Goal: Task Accomplishment & Management: Manage account settings

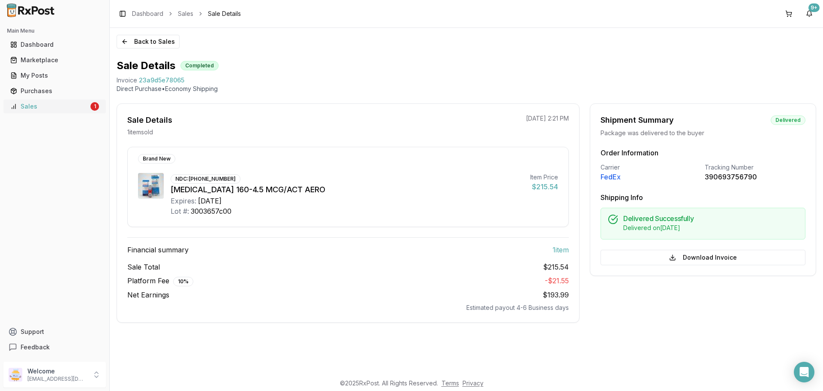
click at [59, 104] on div "Sales" at bounding box center [49, 106] width 78 height 9
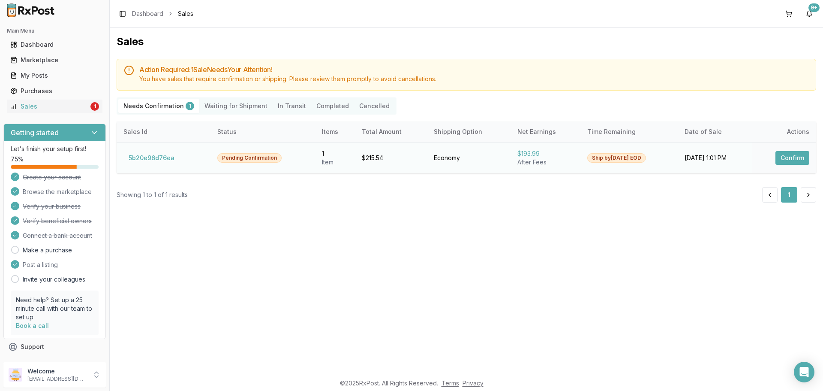
click at [786, 159] on button "Confirm" at bounding box center [793, 158] width 34 height 14
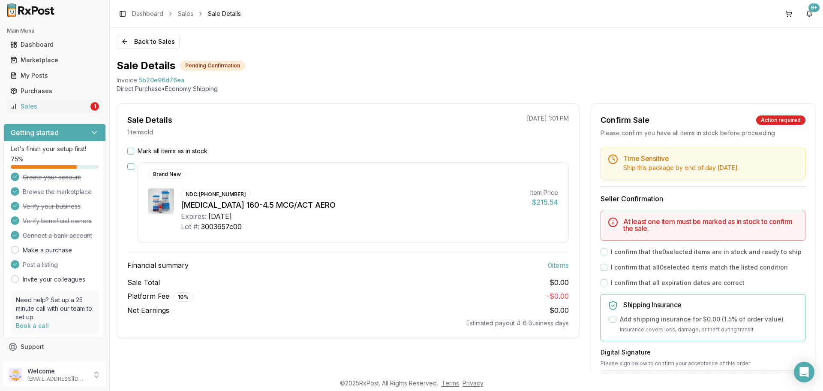
scroll to position [86, 0]
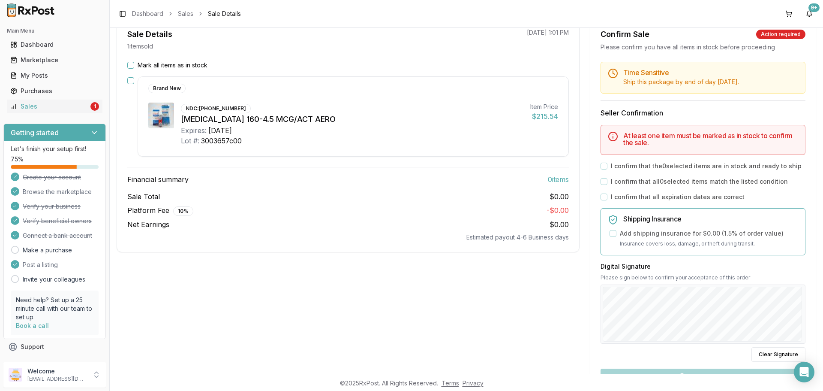
click at [132, 66] on button "Mark all items as in stock" at bounding box center [130, 65] width 7 height 7
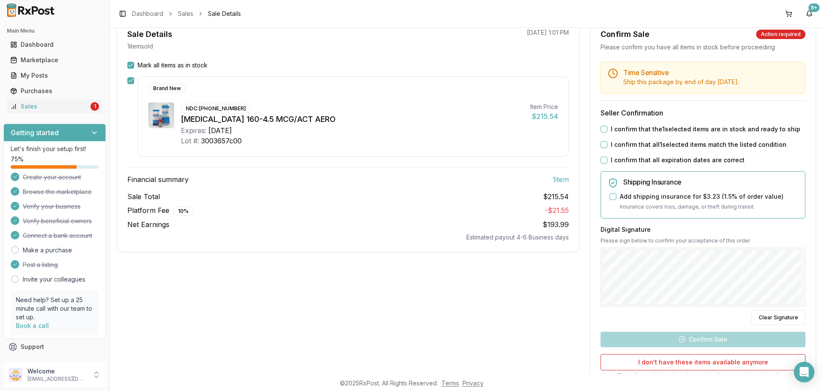
click at [602, 132] on button "I confirm that the 1 selected items are in stock and ready to ship" at bounding box center [604, 129] width 7 height 7
click at [603, 148] on button "I confirm that all 1 selected items match the listed condition" at bounding box center [604, 144] width 7 height 7
click at [603, 163] on button "I confirm that all expiration dates are correct" at bounding box center [604, 159] width 7 height 7
type button "on"
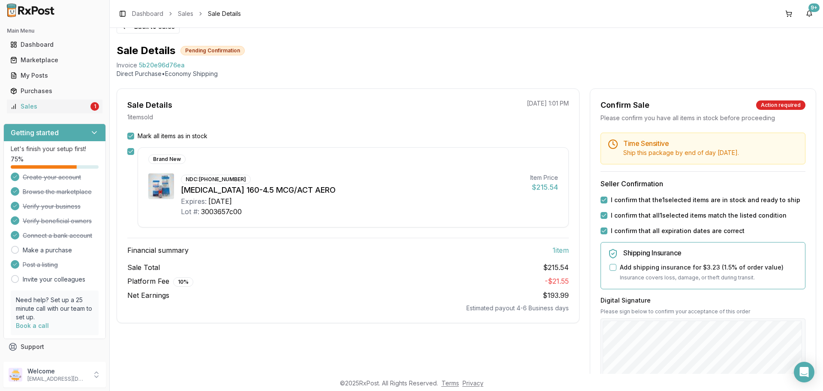
scroll to position [0, 0]
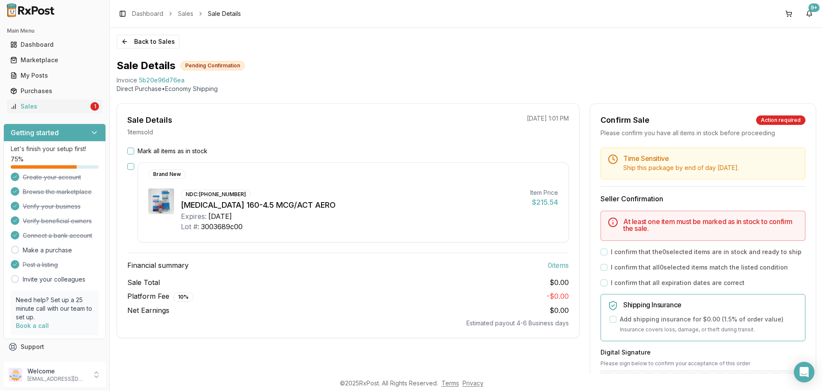
click at [603, 265] on div "Time Sensitive Ship this package by end of day Wednesday, September 10th . Sell…" at bounding box center [703, 346] width 226 height 399
click at [129, 149] on button "Mark all items as in stock" at bounding box center [130, 150] width 7 height 7
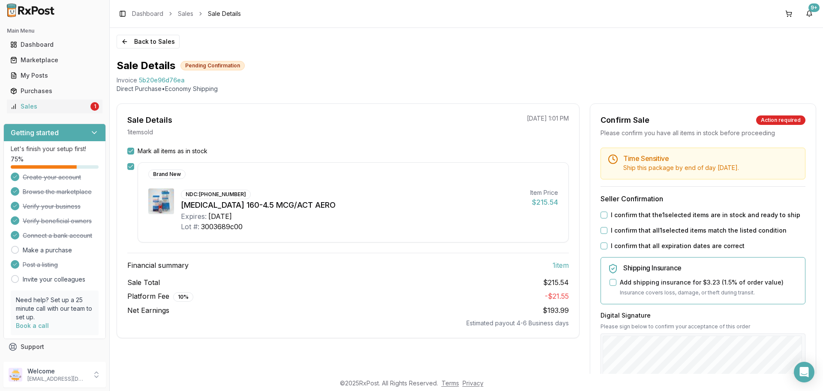
click at [603, 218] on button "I confirm that the 1 selected items are in stock and ready to ship" at bounding box center [604, 214] width 7 height 7
click at [604, 234] on button "I confirm that all 1 selected items match the listed condition" at bounding box center [604, 230] width 7 height 7
click at [603, 249] on button "I confirm that all expiration dates are correct" at bounding box center [604, 245] width 7 height 7
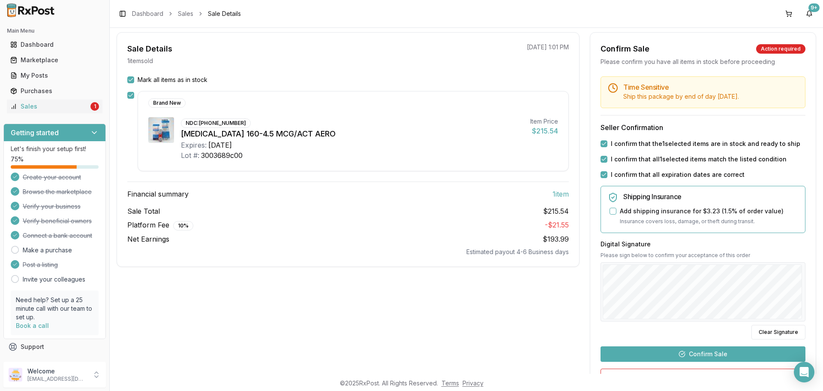
scroll to position [86, 0]
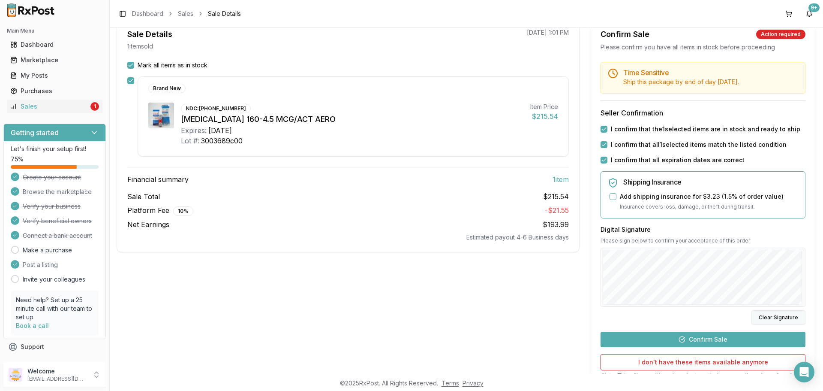
click at [761, 325] on button "Clear Signature" at bounding box center [779, 317] width 54 height 15
click at [723, 347] on button "Confirm Sale" at bounding box center [703, 338] width 205 height 15
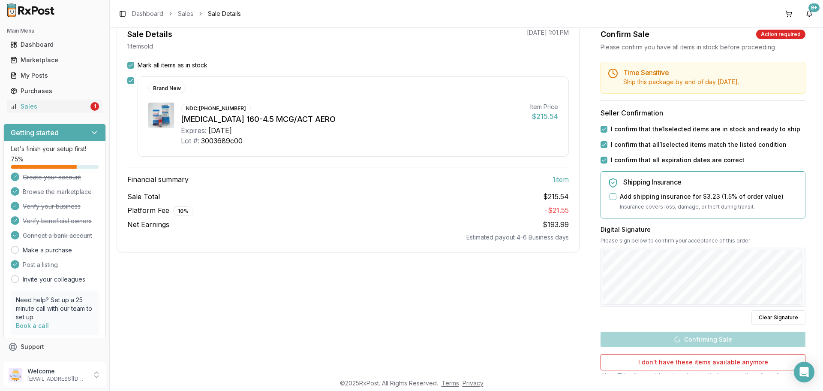
scroll to position [1, 0]
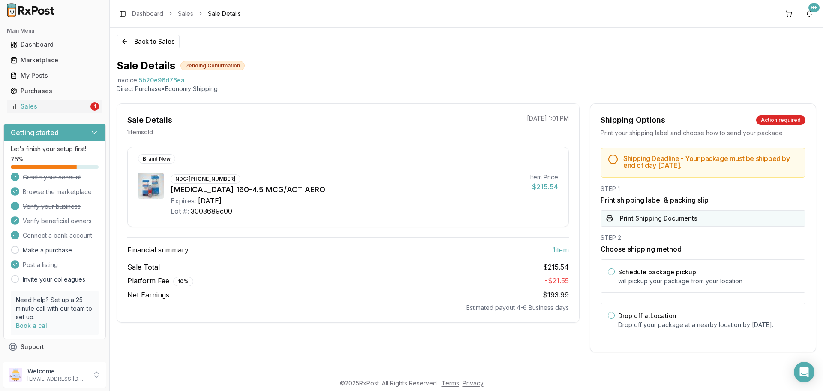
click at [660, 220] on button "Print Shipping Documents" at bounding box center [703, 218] width 205 height 16
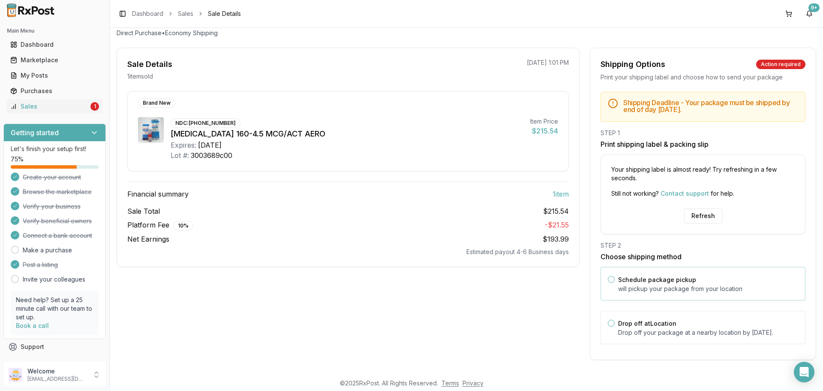
scroll to position [64, 0]
click at [608, 319] on button "Drop off at Location" at bounding box center [611, 322] width 7 height 7
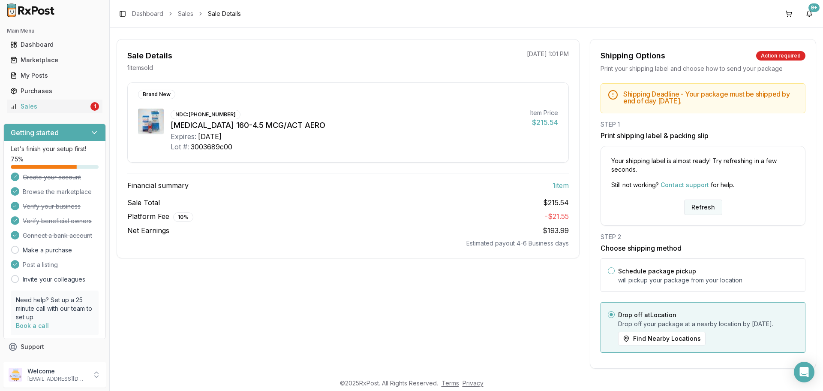
click at [699, 207] on button "Refresh" at bounding box center [703, 206] width 38 height 15
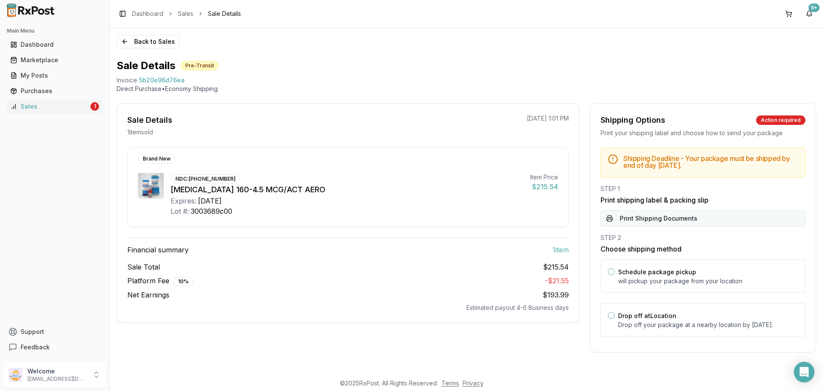
click at [667, 220] on button "Print Shipping Documents" at bounding box center [703, 218] width 205 height 16
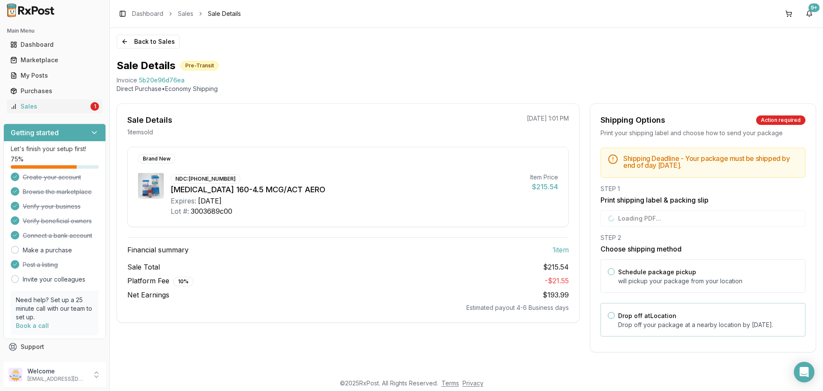
click at [657, 318] on label "Drop off at Location" at bounding box center [647, 315] width 58 height 7
click at [615, 318] on button "Drop off at Location" at bounding box center [611, 315] width 7 height 7
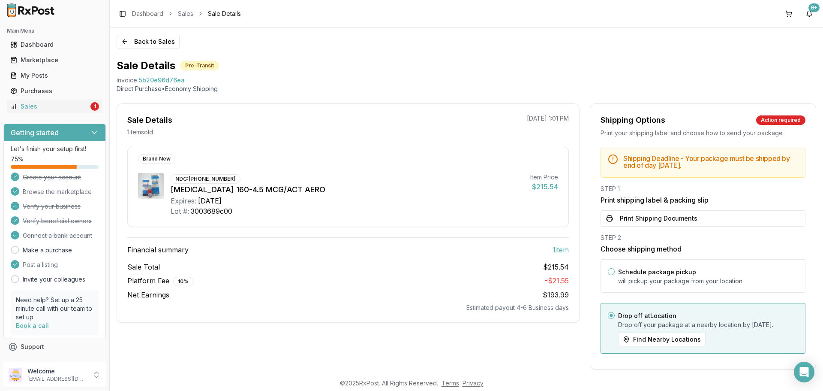
type button "dropoff"
click at [36, 10] on img at bounding box center [30, 10] width 55 height 14
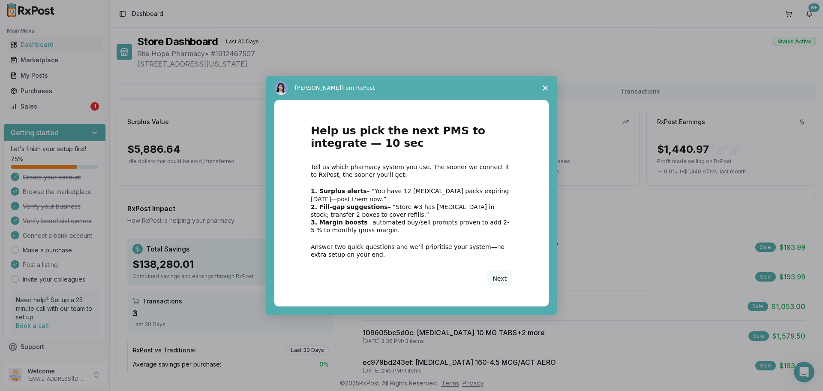
click at [545, 90] on span "Close survey" at bounding box center [545, 88] width 24 height 24
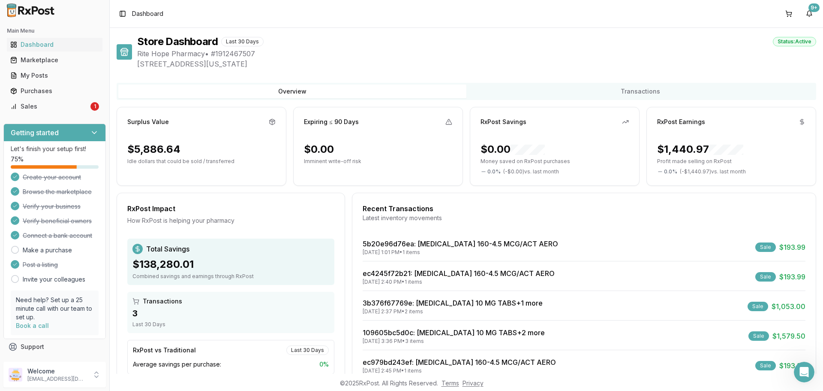
scroll to position [54, 0]
